Goal: Obtain resource: Download file/media

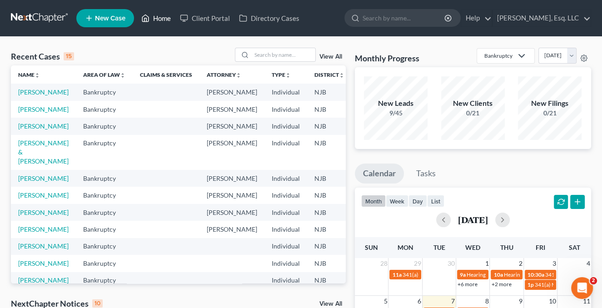
click at [162, 19] on link "Home" at bounding box center [156, 18] width 39 height 16
click at [258, 52] on input "search" at bounding box center [284, 54] width 64 height 13
type input "Delgado"
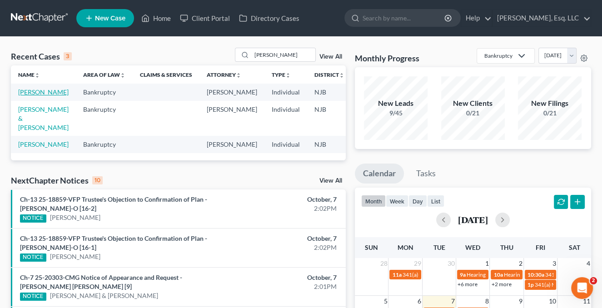
click at [29, 95] on link "[PERSON_NAME]" at bounding box center [43, 92] width 50 height 8
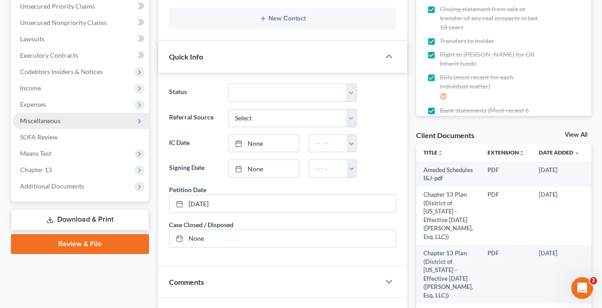
scroll to position [318, 0]
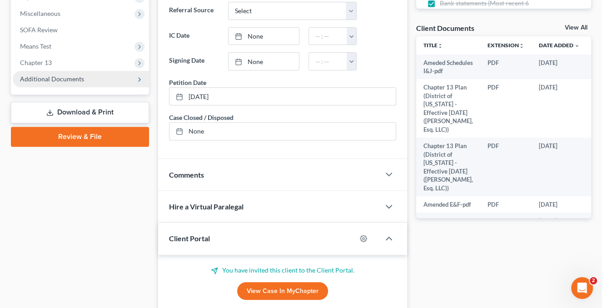
drag, startPoint x: 52, startPoint y: 78, endPoint x: 82, endPoint y: 81, distance: 30.2
click at [52, 78] on span "Additional Documents" at bounding box center [52, 79] width 64 height 8
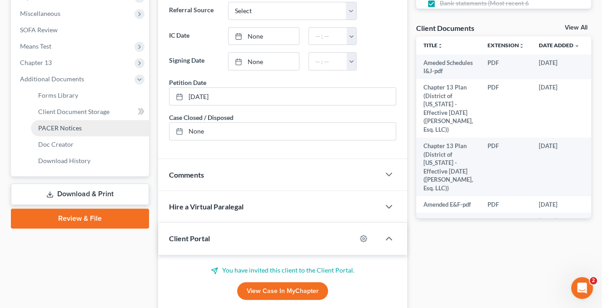
click at [74, 128] on span "PACER Notices" at bounding box center [60, 128] width 44 height 8
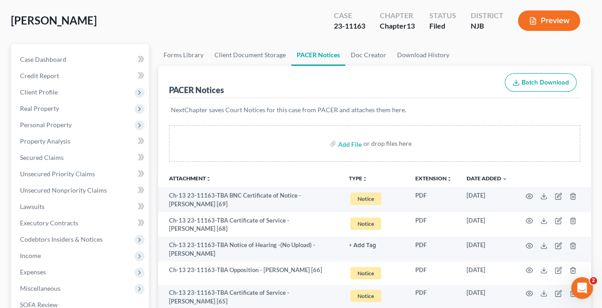
scroll to position [45, 0]
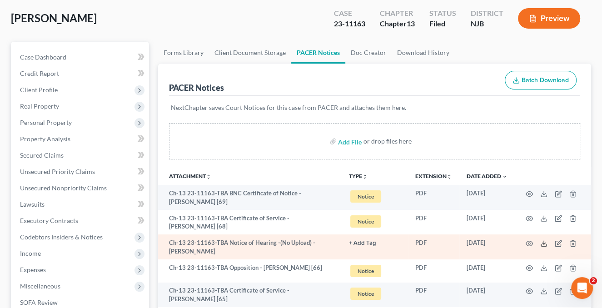
click at [542, 244] on icon at bounding box center [544, 243] width 7 height 7
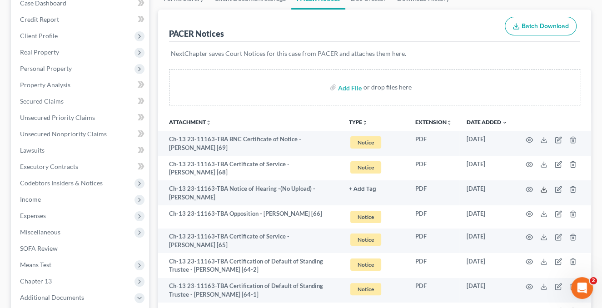
scroll to position [136, 0]
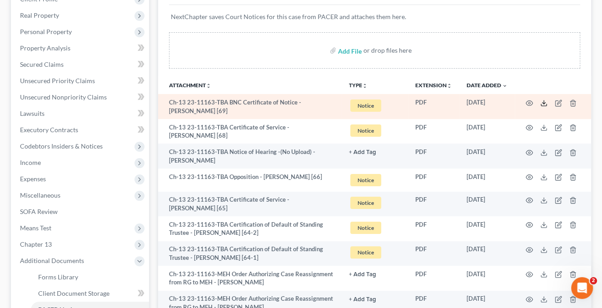
click at [544, 103] on polyline at bounding box center [544, 102] width 3 height 1
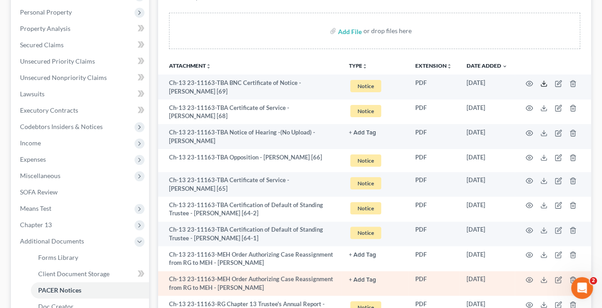
scroll to position [364, 0]
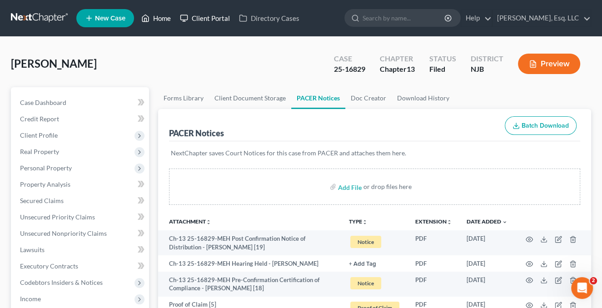
drag, startPoint x: 161, startPoint y: 15, endPoint x: 179, endPoint y: 24, distance: 19.7
click at [161, 15] on link "Home" at bounding box center [156, 18] width 39 height 16
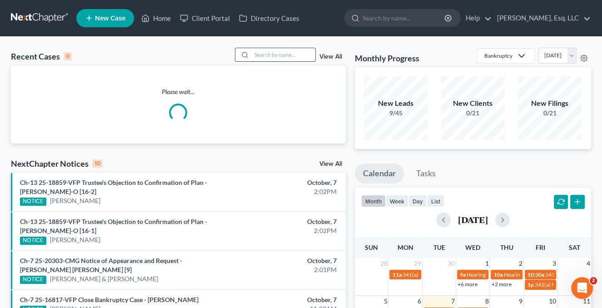
click at [265, 55] on input "search" at bounding box center [284, 54] width 64 height 13
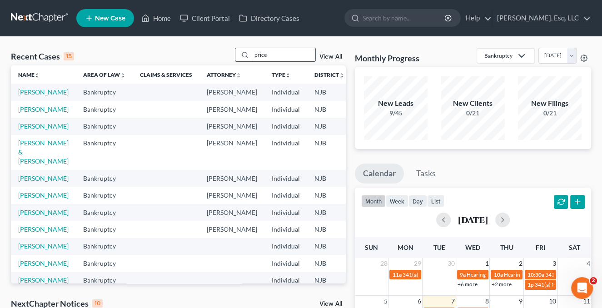
type input "price"
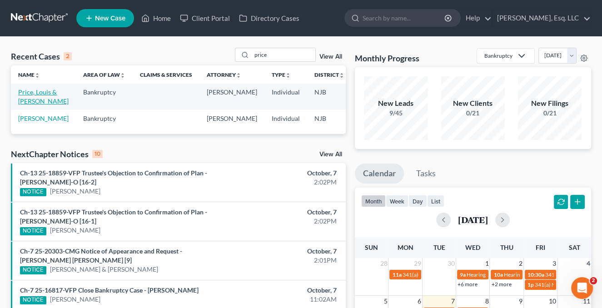
click at [29, 105] on link "Price, Louis & [PERSON_NAME]" at bounding box center [43, 96] width 50 height 17
select select "6"
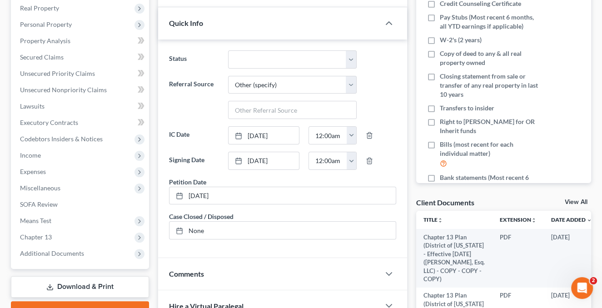
scroll to position [182, 0]
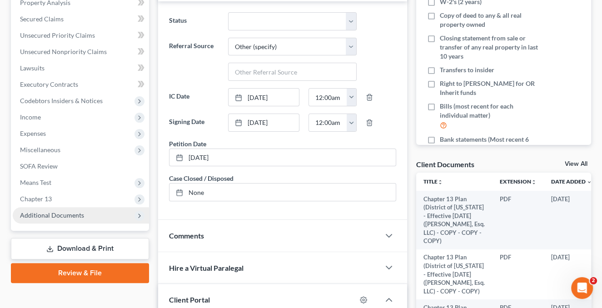
click at [80, 216] on span "Additional Documents" at bounding box center [52, 215] width 64 height 8
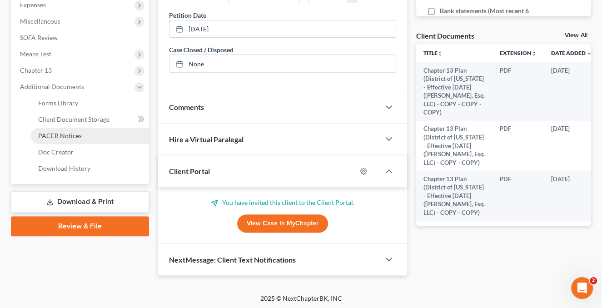
click at [70, 136] on span "PACER Notices" at bounding box center [60, 136] width 44 height 8
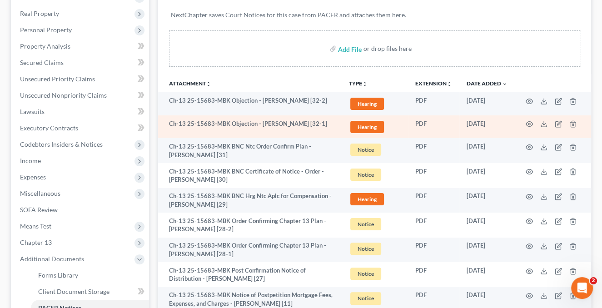
scroll to position [182, 0]
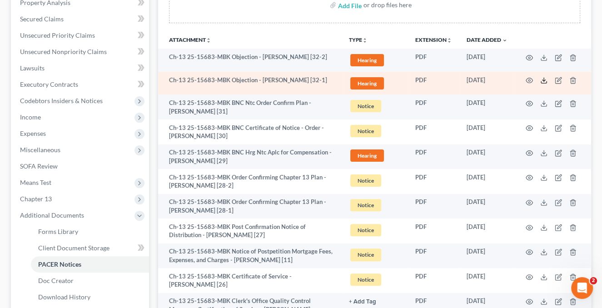
click at [545, 81] on icon at bounding box center [544, 80] width 7 height 7
click at [546, 80] on polyline at bounding box center [544, 80] width 3 height 1
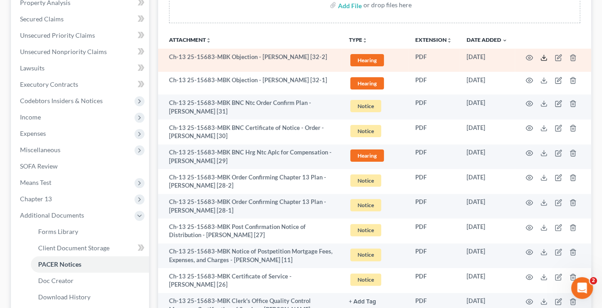
click at [545, 57] on icon at bounding box center [544, 57] width 7 height 7
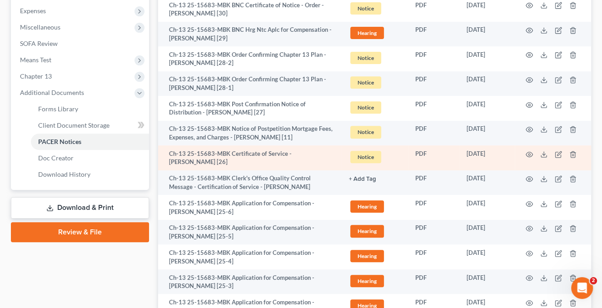
scroll to position [409, 0]
